Goal: Task Accomplishment & Management: Manage account settings

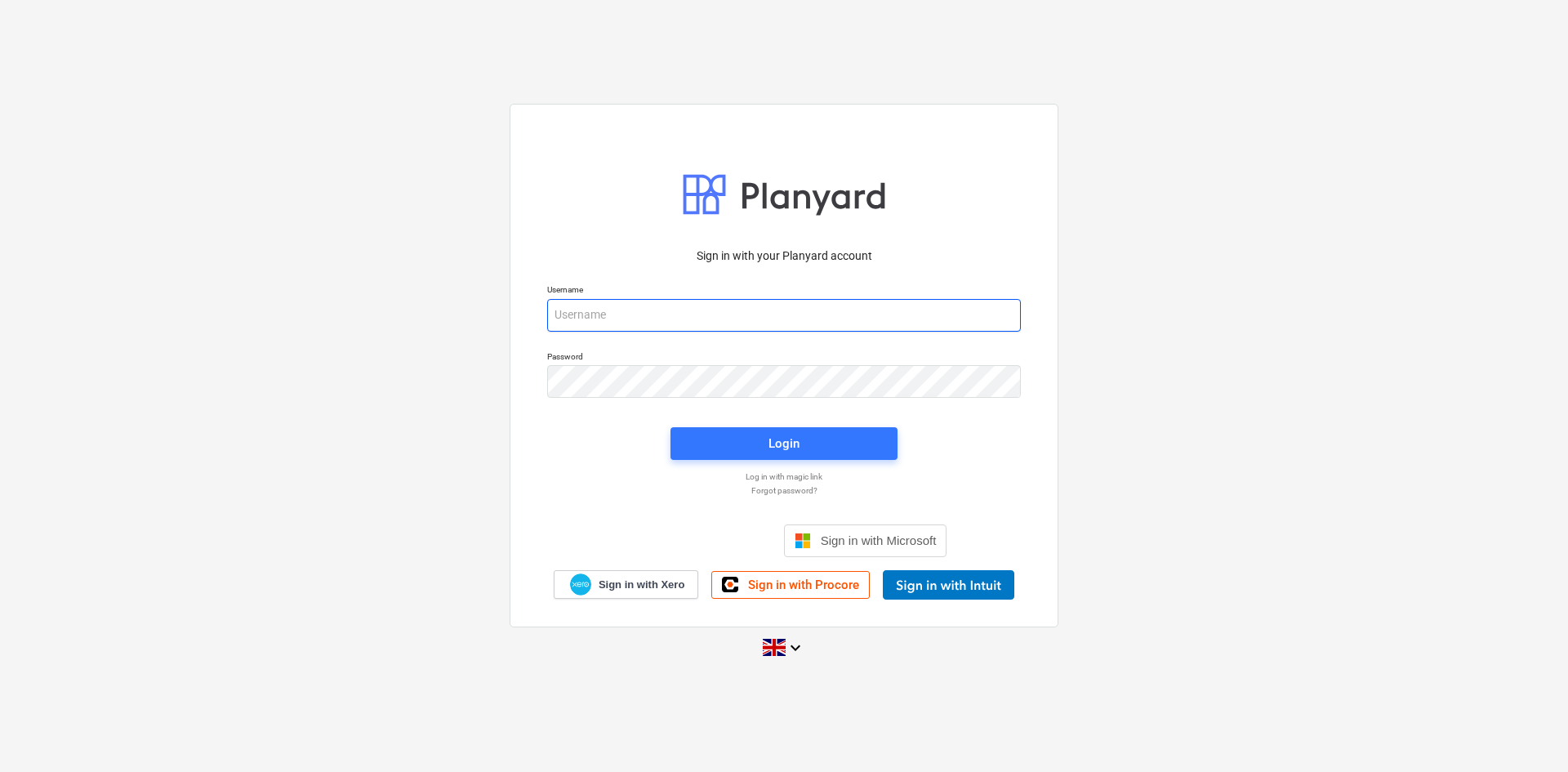
click at [657, 313] on input "email" at bounding box center [783, 316] width 474 height 33
type input "[EMAIL_ADDRESS][DOMAIN_NAME]"
click at [796, 446] on div "Login" at bounding box center [784, 443] width 31 height 22
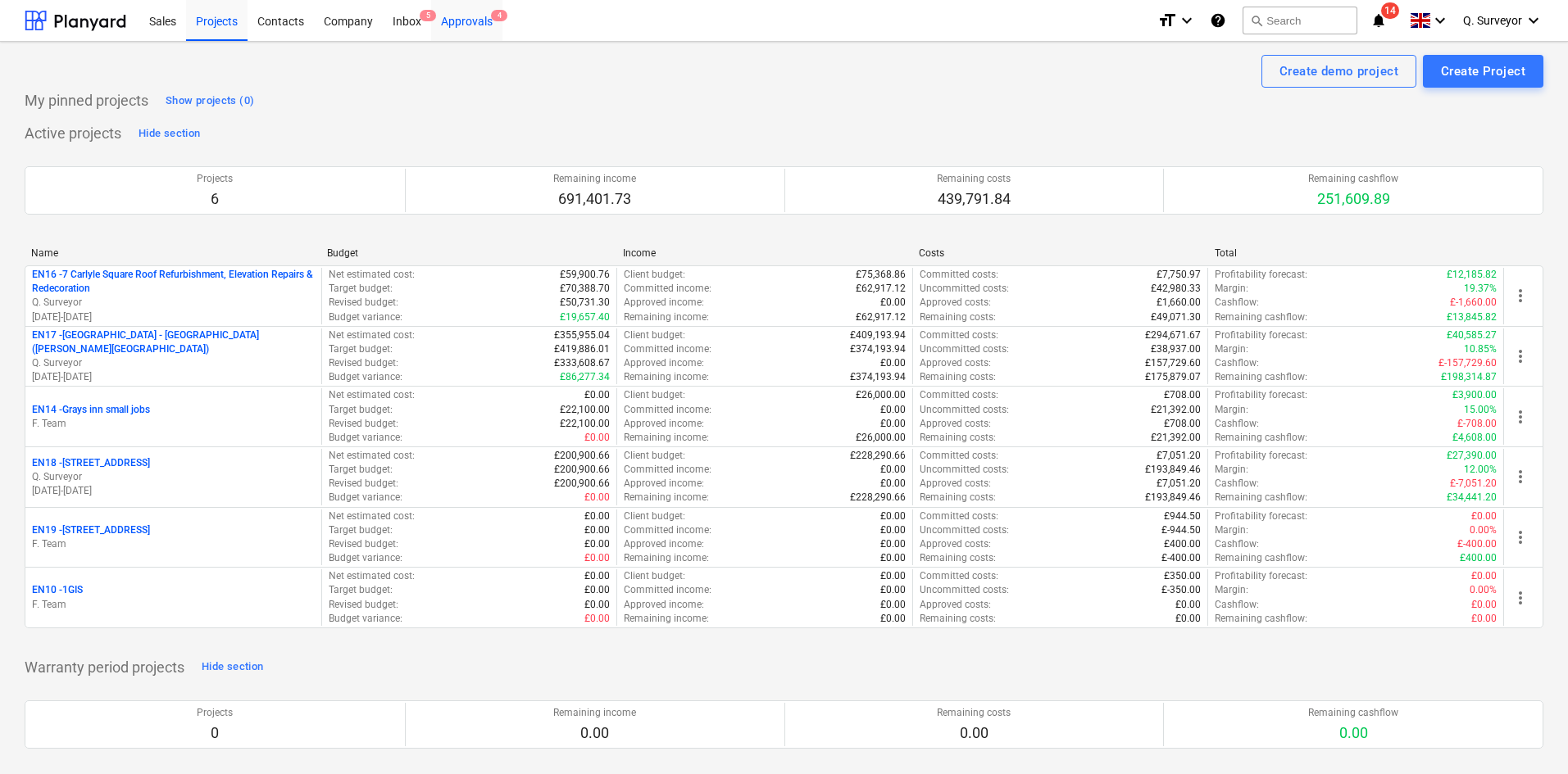
click at [465, 21] on div "Approvals 4" at bounding box center [466, 20] width 71 height 42
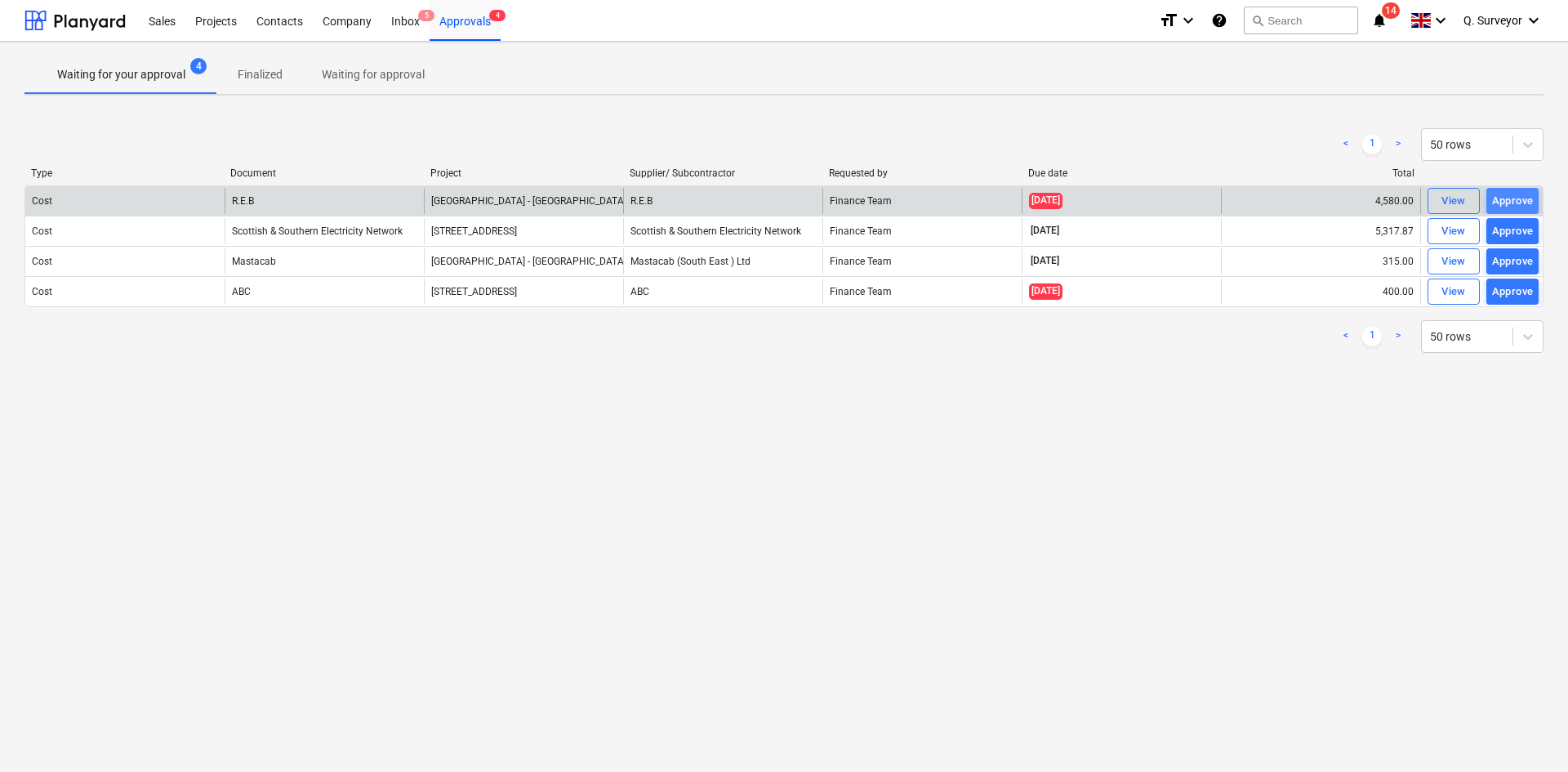
click at [1521, 197] on div "Approve" at bounding box center [1513, 202] width 41 height 19
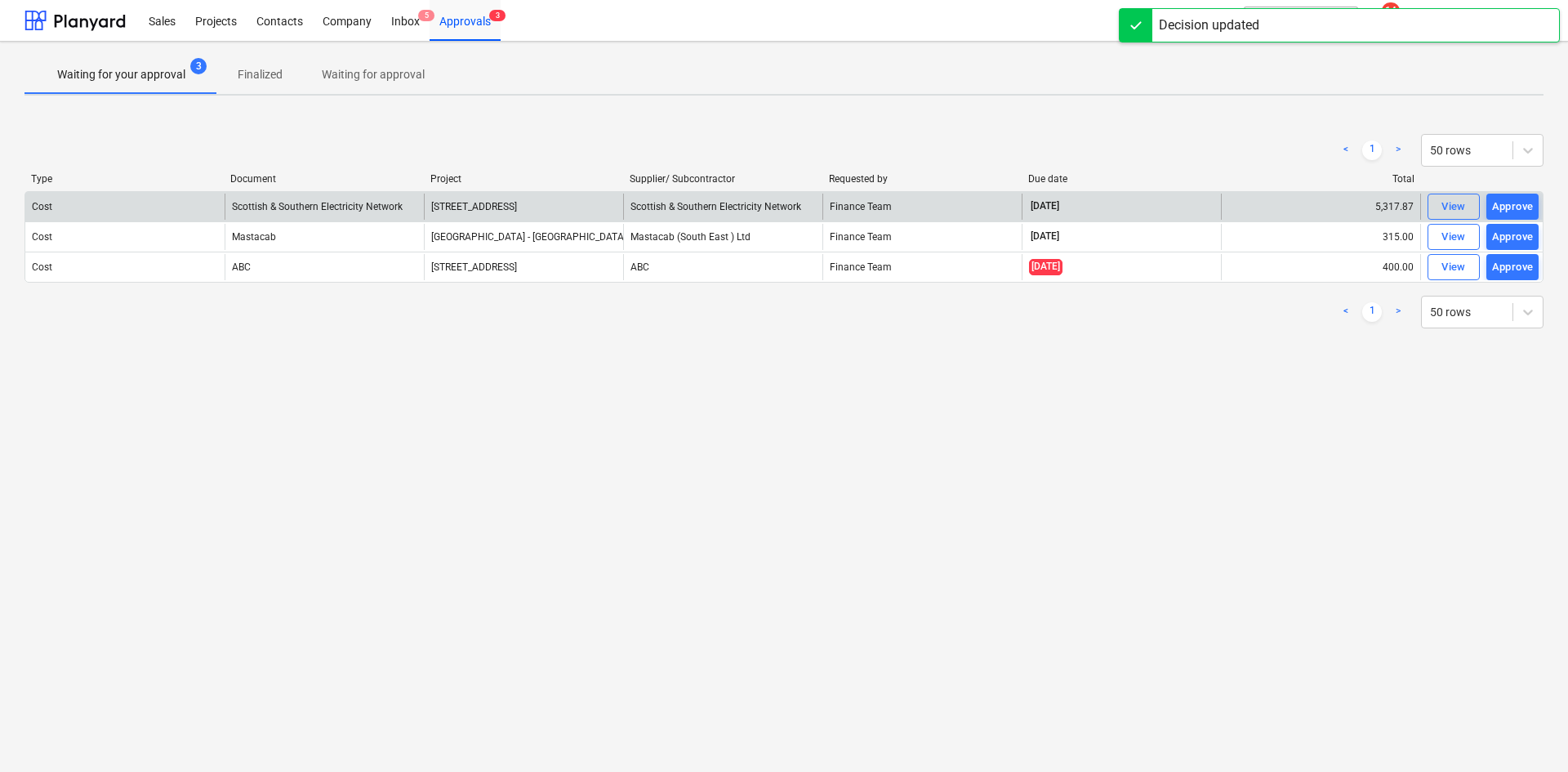
click at [1521, 198] on div "Approve" at bounding box center [1513, 207] width 41 height 19
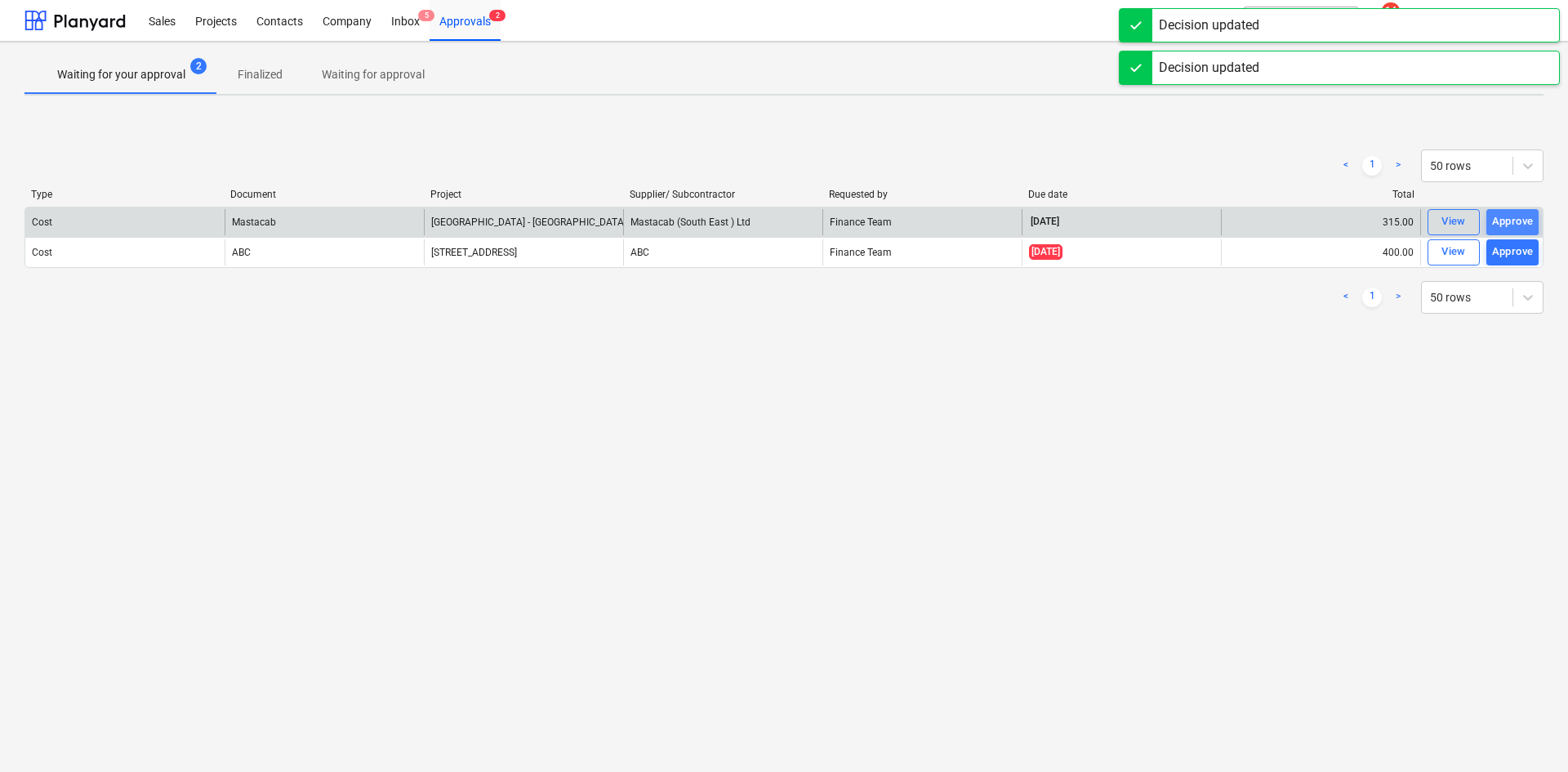
click at [1516, 220] on div "Approve" at bounding box center [1513, 222] width 41 height 19
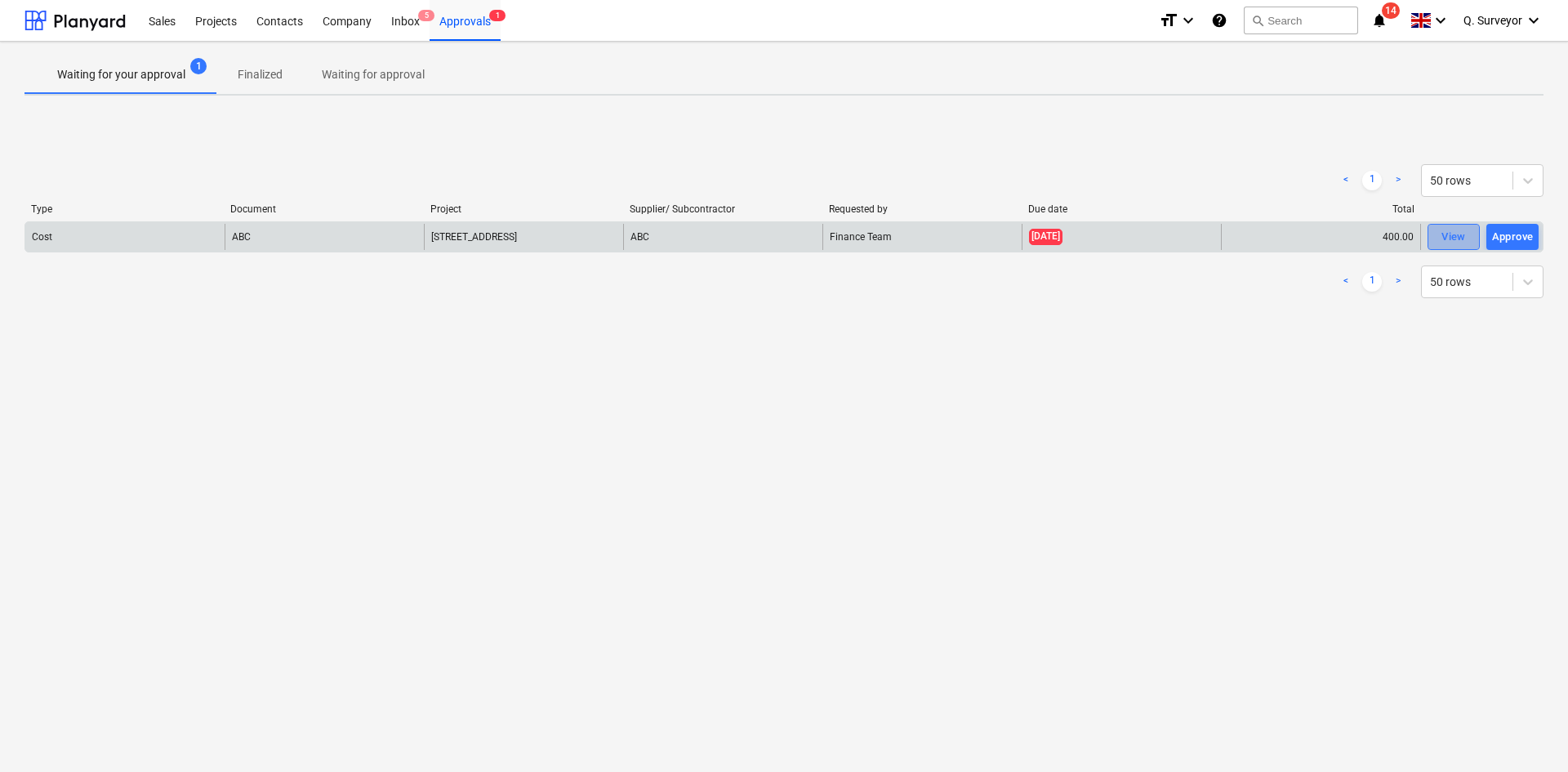
click at [1468, 230] on span "View" at bounding box center [1454, 237] width 36 height 19
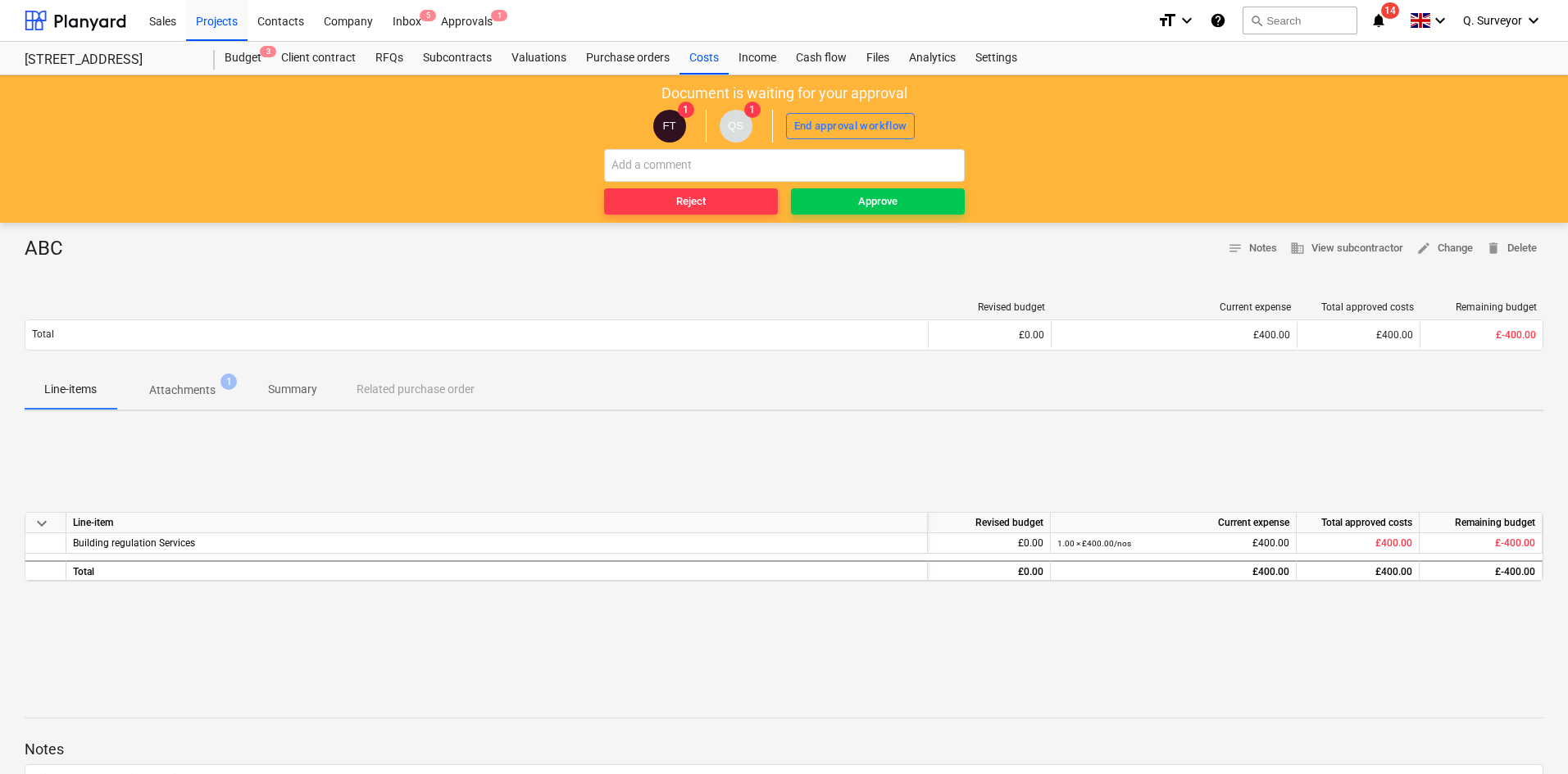
click at [163, 393] on p "Attachments" at bounding box center [182, 390] width 67 height 17
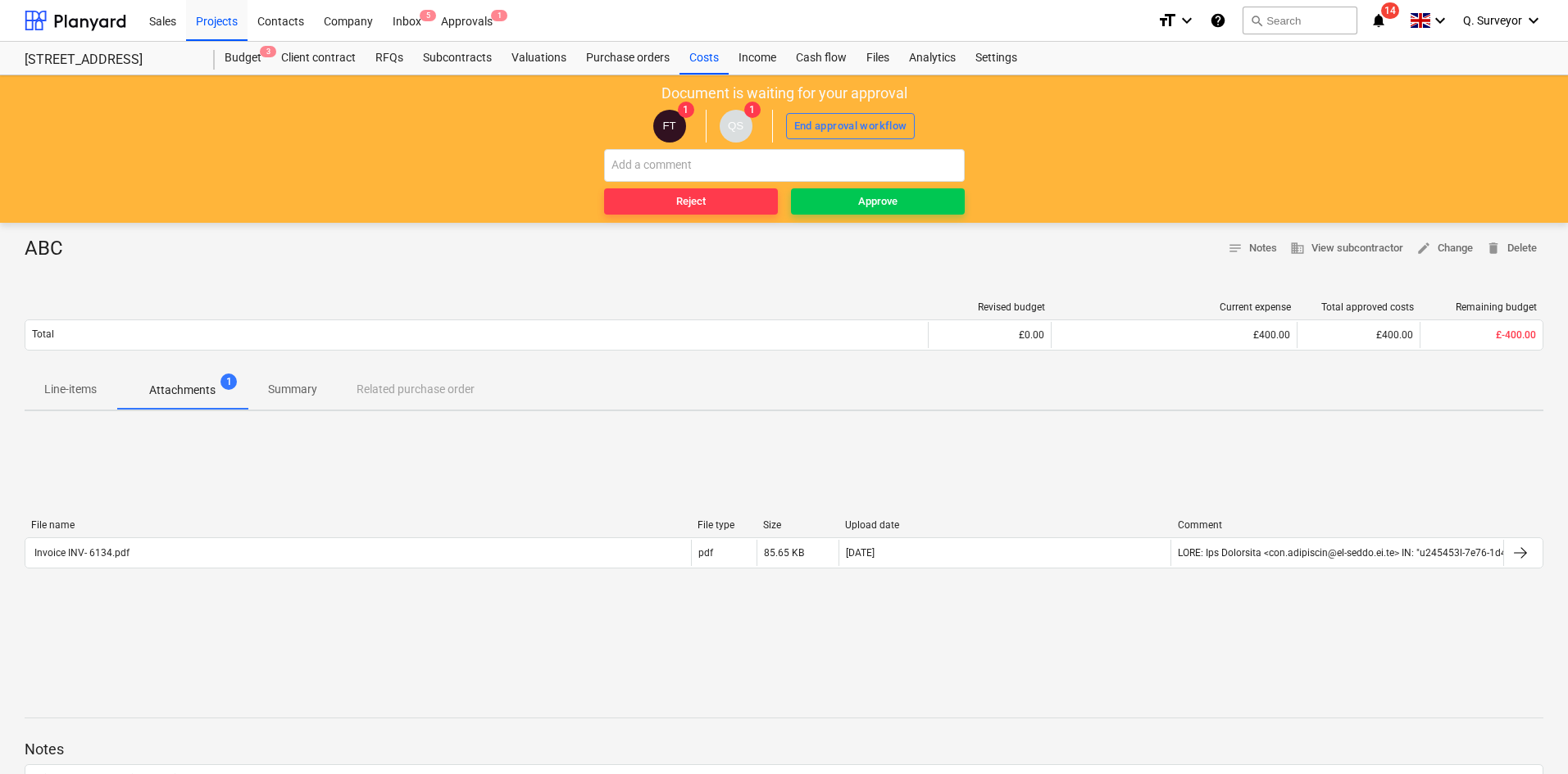
click at [179, 399] on p "Attachments" at bounding box center [182, 390] width 67 height 17
click at [302, 387] on p "Summary" at bounding box center [292, 389] width 49 height 17
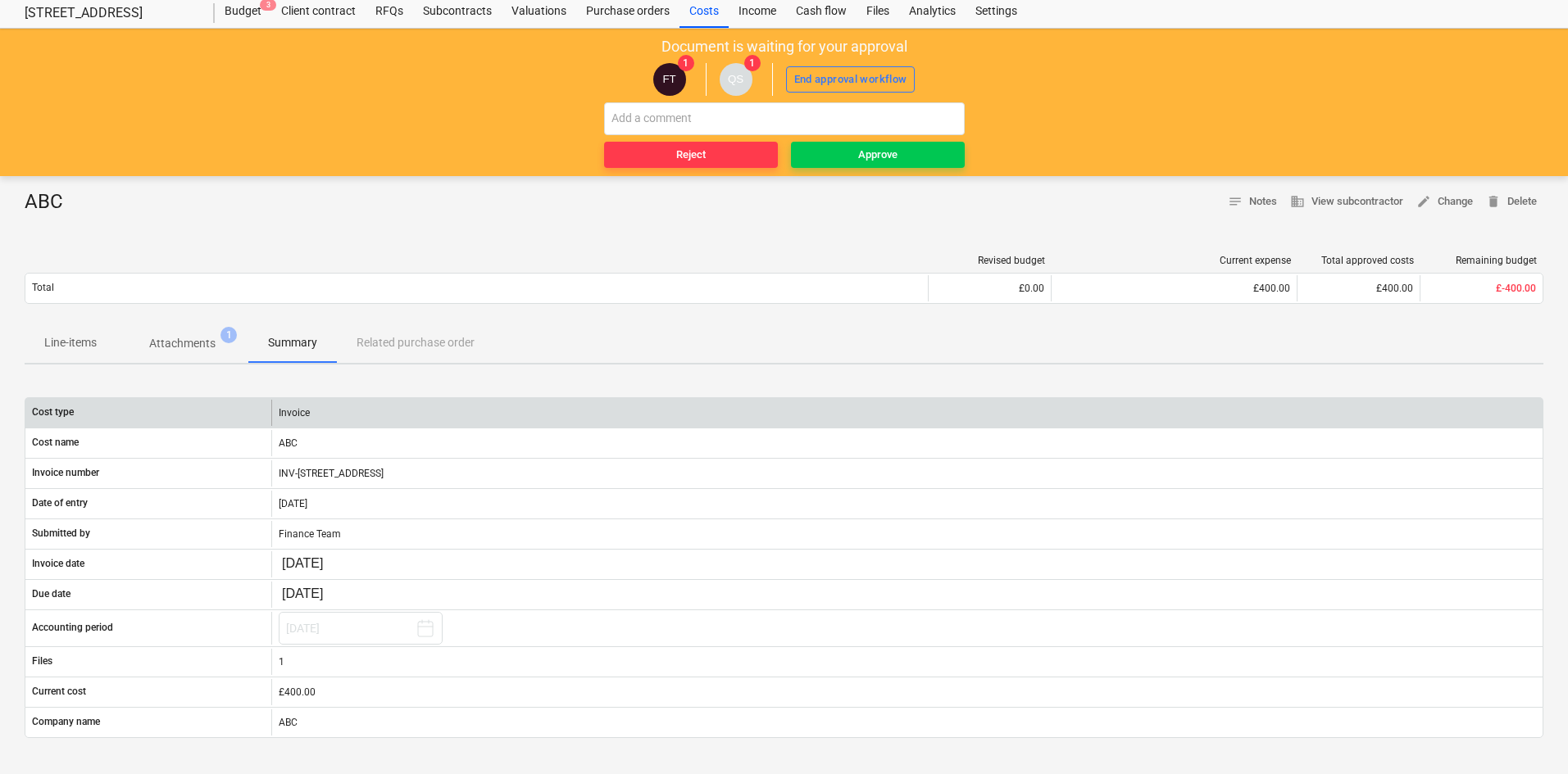
scroll to position [82, 0]
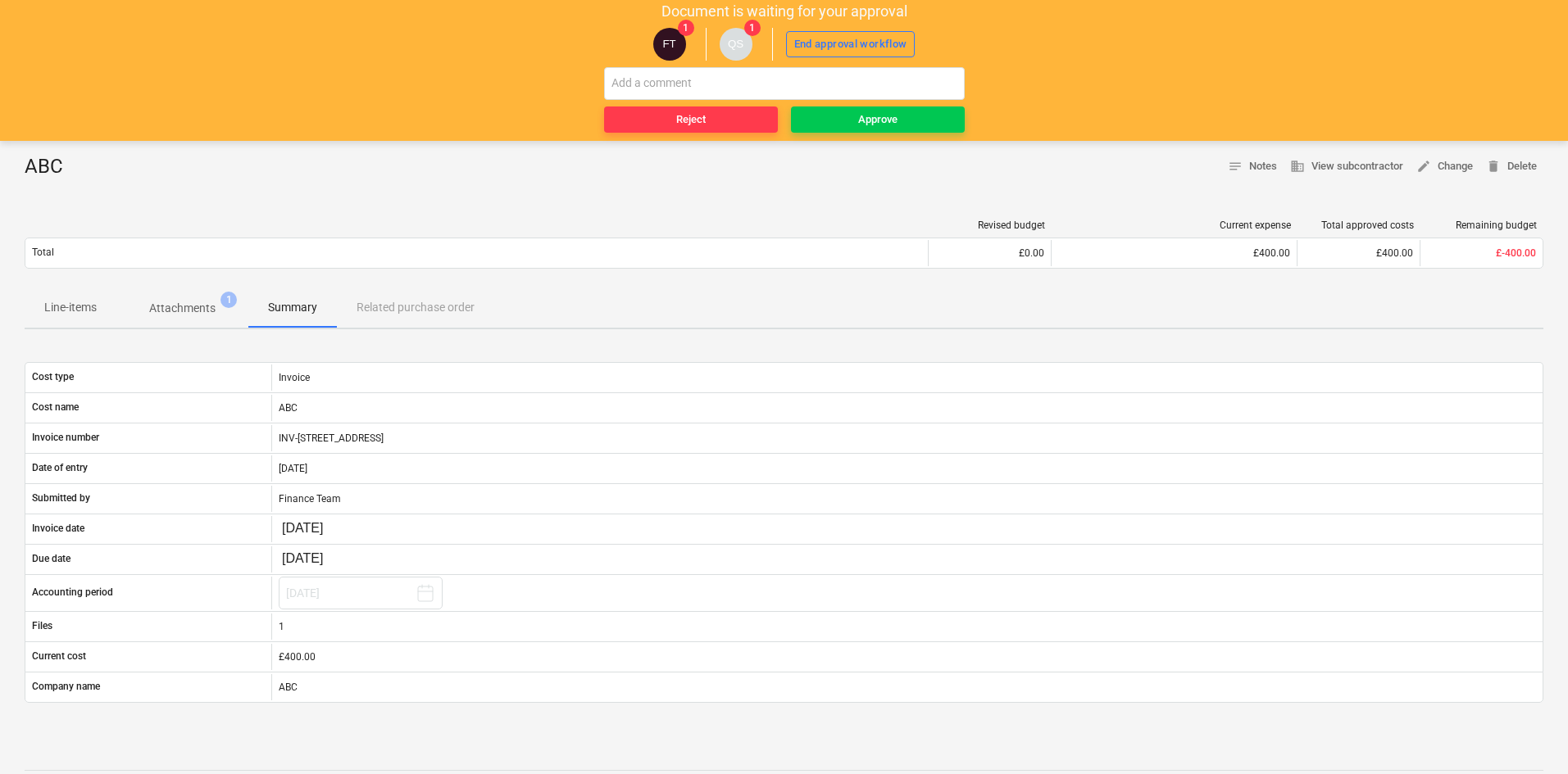
click at [404, 308] on div "Line-items Attachments 1 Summary Related purchase order" at bounding box center [783, 307] width 1519 height 39
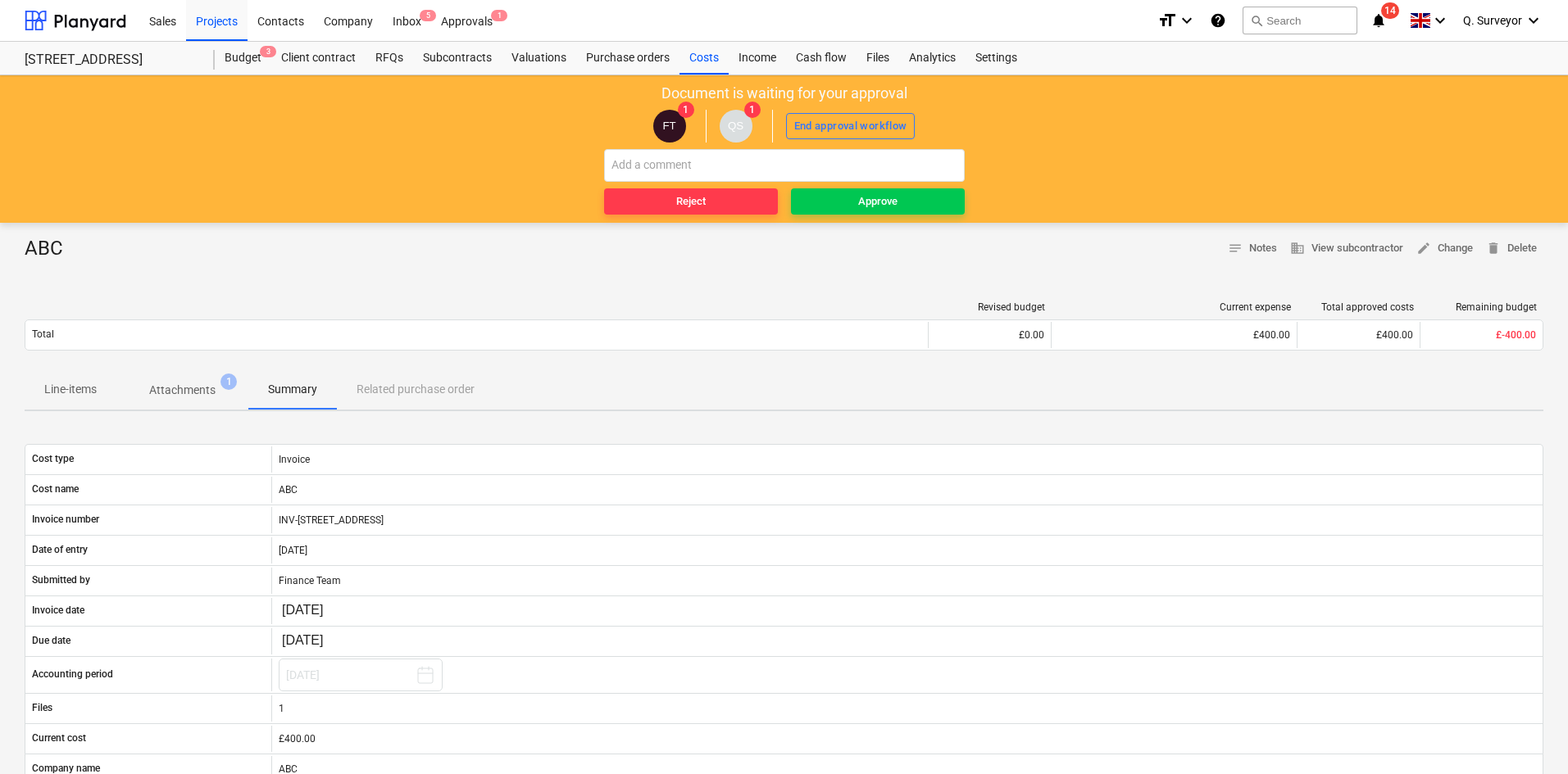
click at [162, 390] on p "Attachments" at bounding box center [182, 390] width 67 height 17
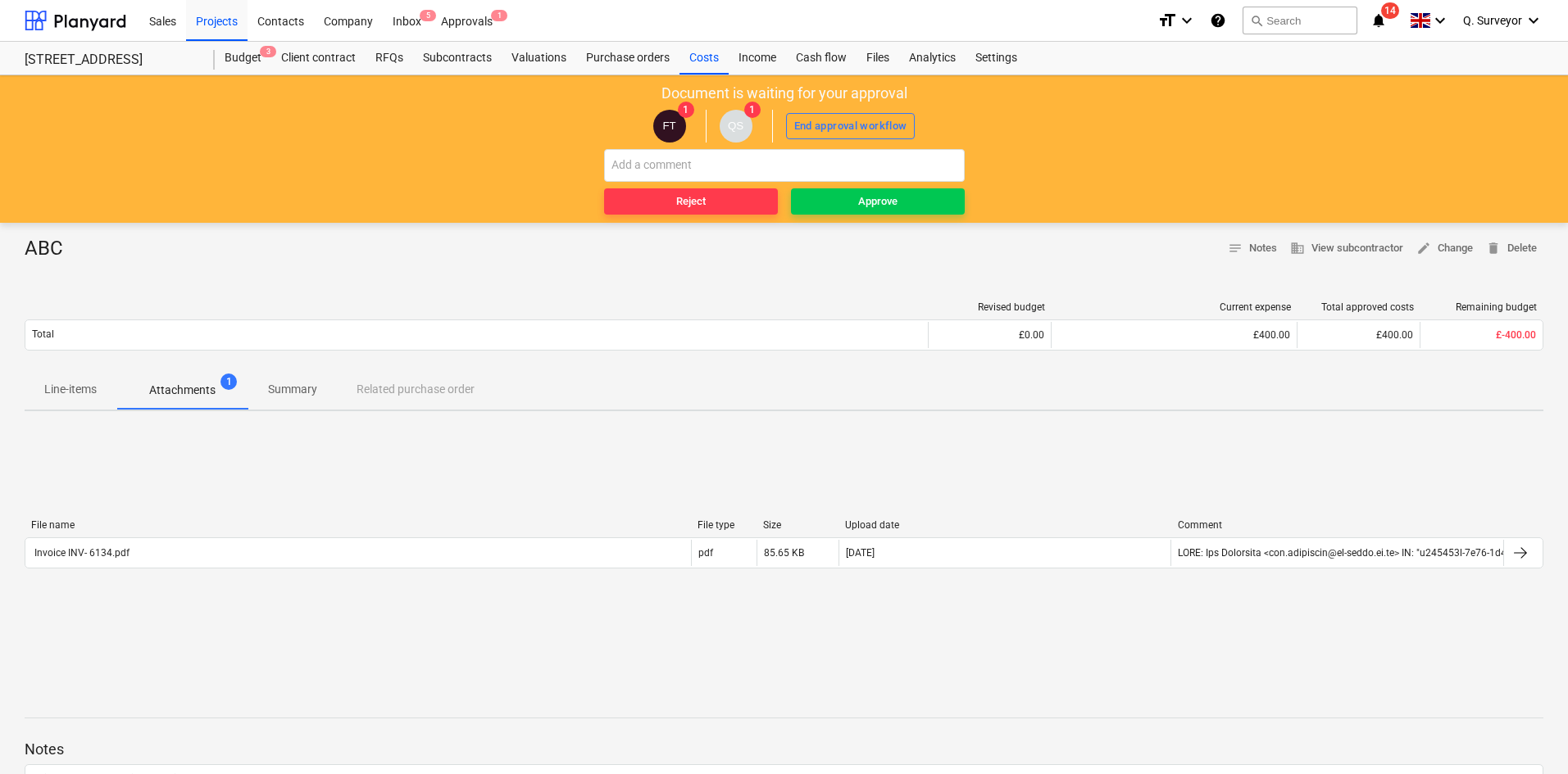
click at [48, 393] on p "Line-items" at bounding box center [70, 389] width 53 height 17
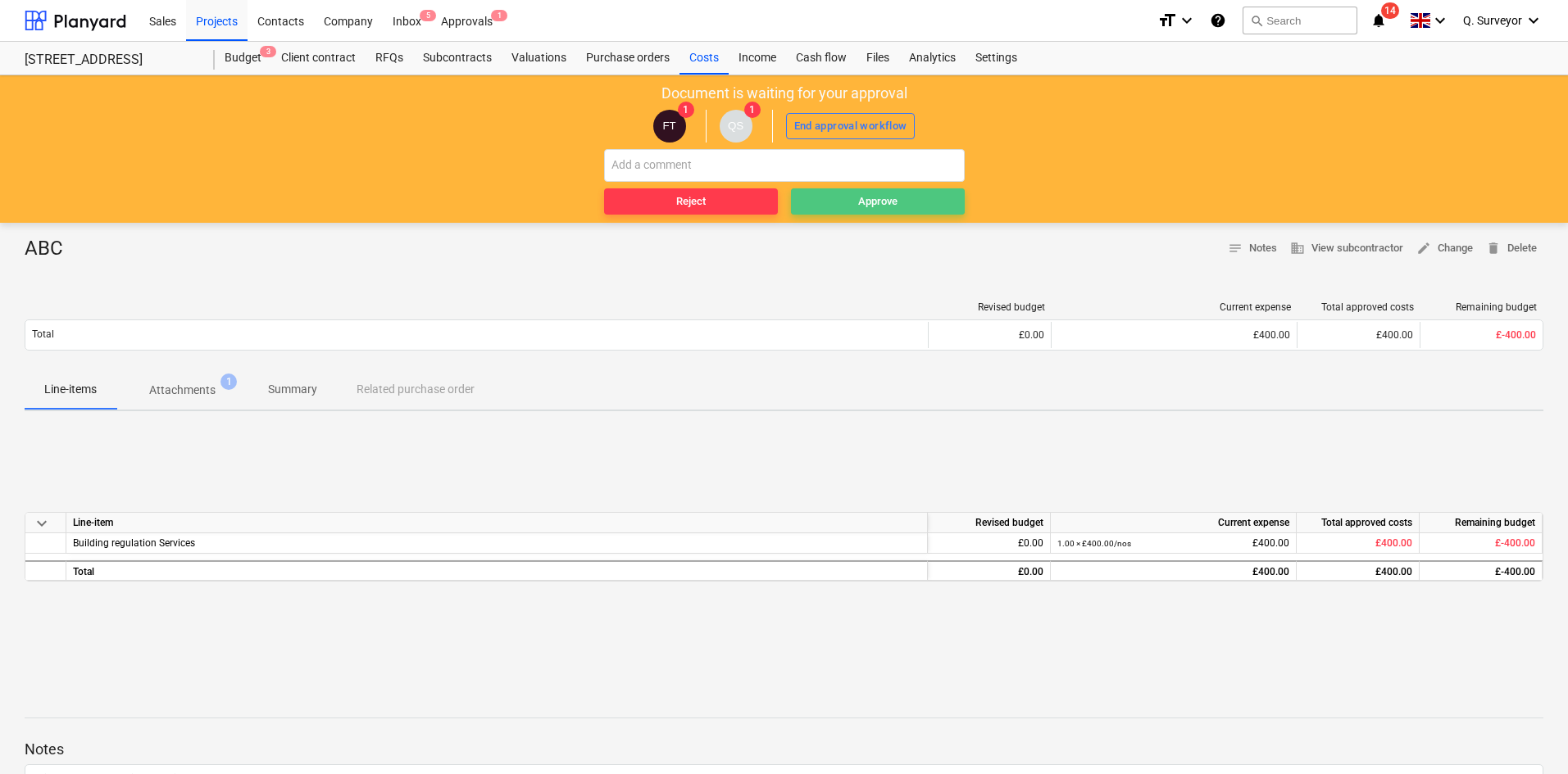
click at [877, 207] on div "Approve" at bounding box center [877, 202] width 39 height 19
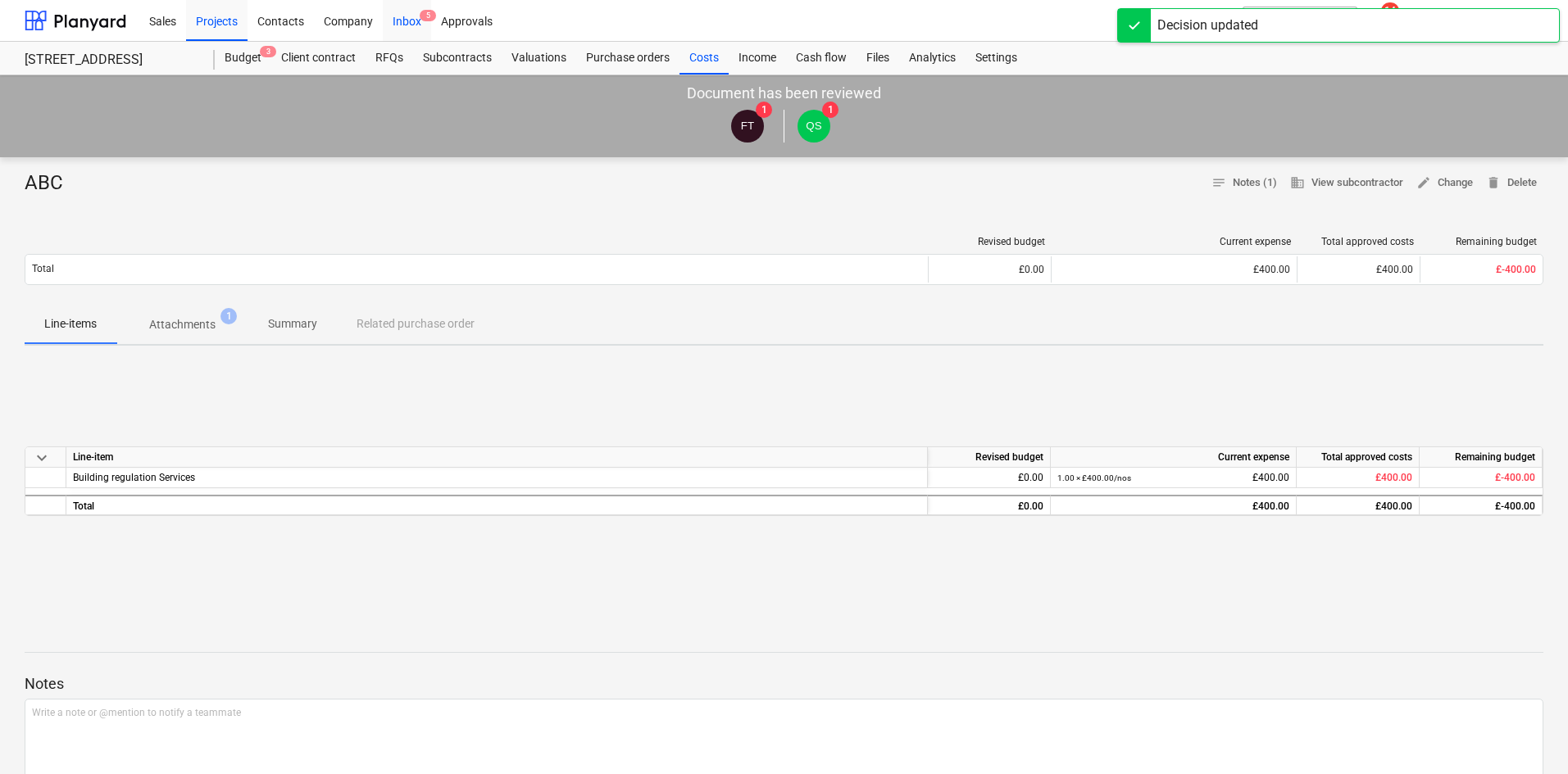
click at [412, 24] on div "Inbox 5" at bounding box center [407, 20] width 48 height 42
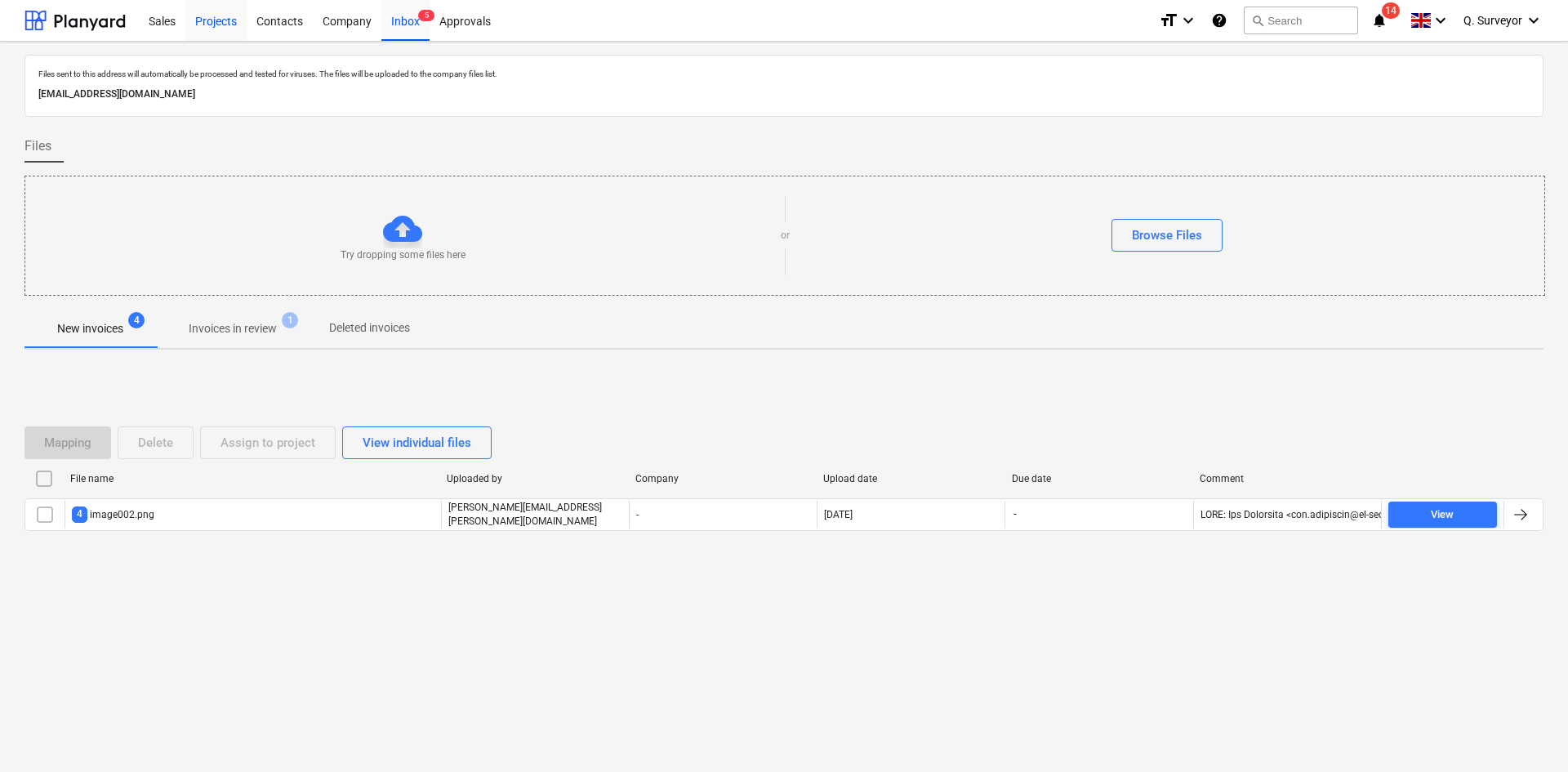
click at [209, 28] on div "Projects" at bounding box center [216, 20] width 61 height 41
